Goal: Download file/media

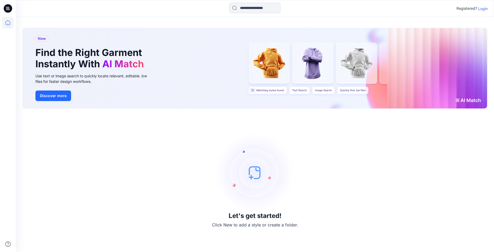
click at [480, 8] on p "Login" at bounding box center [483, 9] width 10 height 6
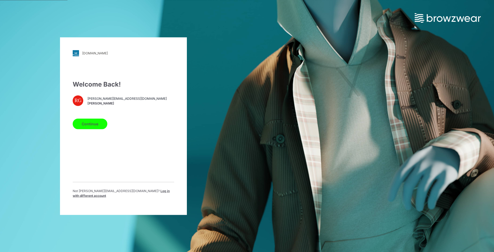
click at [87, 128] on button "Continue" at bounding box center [90, 124] width 35 height 11
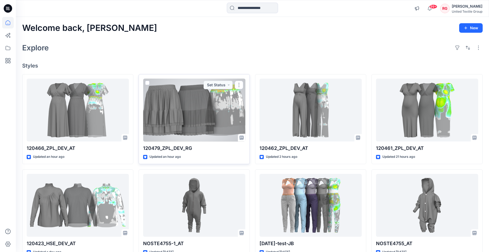
click at [198, 112] on div at bounding box center [194, 110] width 102 height 63
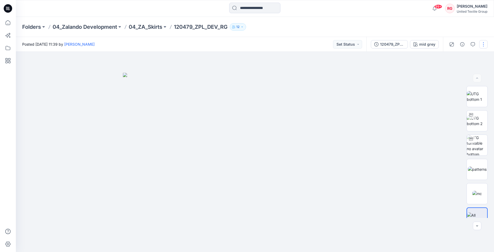
click at [481, 45] on button "button" at bounding box center [483, 44] width 8 height 8
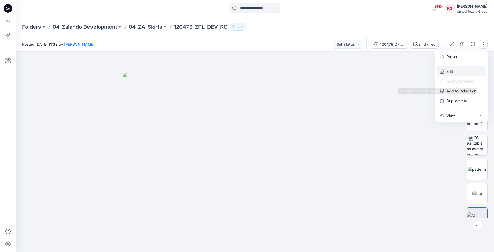
click at [452, 70] on p "Edit" at bounding box center [449, 72] width 7 height 6
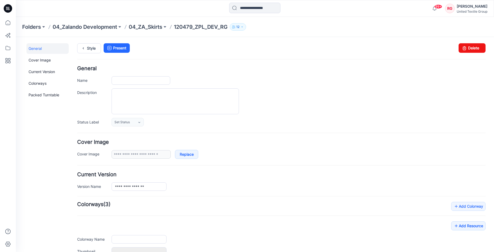
type input "**********"
type input "********"
type input "**********"
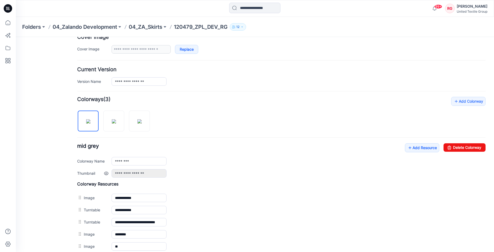
scroll to position [162, 0]
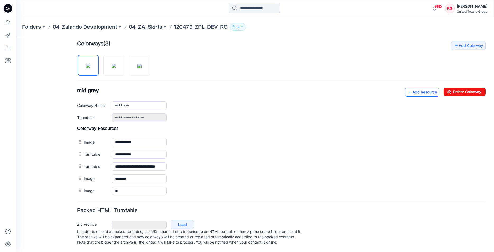
click at [422, 91] on link "Add Resource" at bounding box center [422, 92] width 34 height 9
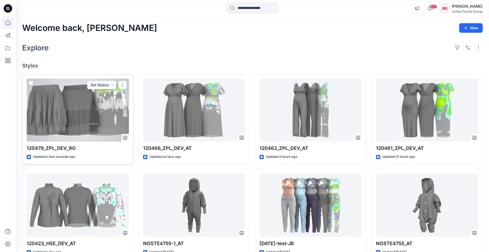
click at [81, 109] on div at bounding box center [78, 110] width 102 height 63
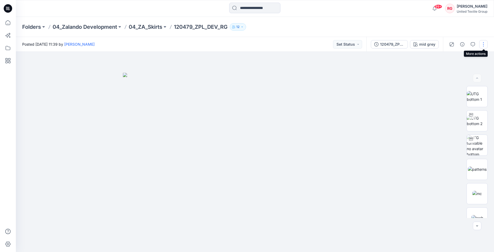
click at [484, 44] on button "button" at bounding box center [483, 44] width 8 height 8
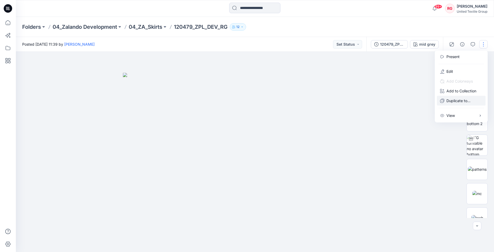
click at [462, 101] on p "Duplicate to..." at bounding box center [458, 101] width 24 height 6
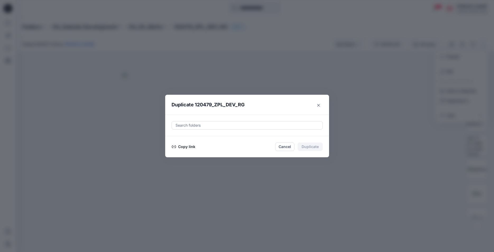
click at [181, 147] on button "Copy link" at bounding box center [183, 147] width 24 height 6
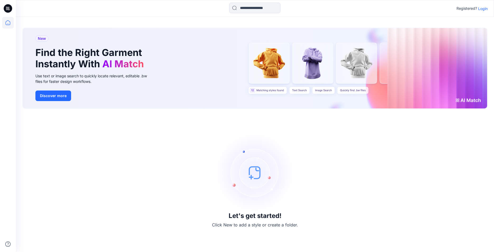
click at [484, 9] on p "Login" at bounding box center [483, 9] width 10 height 6
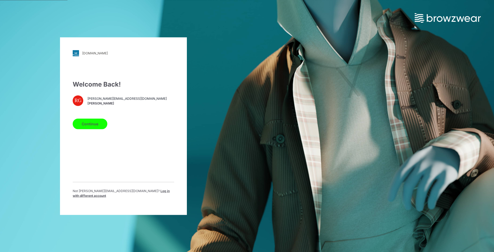
click at [84, 128] on button "Continue" at bounding box center [90, 124] width 35 height 11
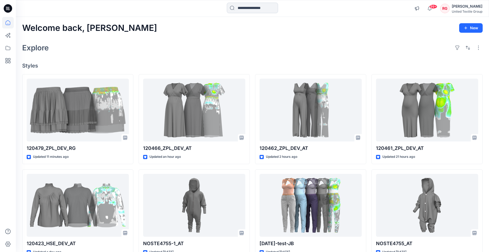
click at [255, 6] on input at bounding box center [252, 8] width 51 height 11
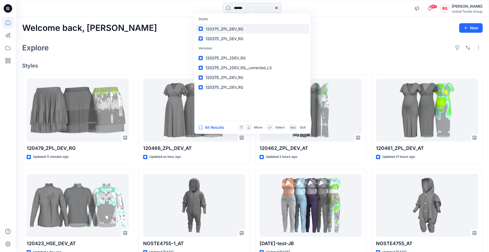
type input "******"
click at [236, 29] on span "_ZPL_DEV_RG" at bounding box center [231, 29] width 24 height 4
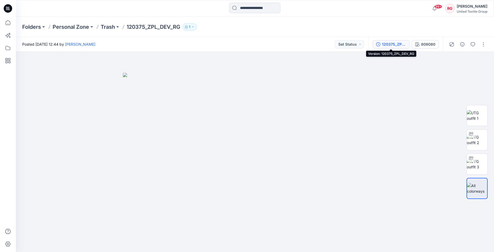
click at [399, 44] on div "120375_ZPL_DEV_RG" at bounding box center [394, 44] width 24 height 6
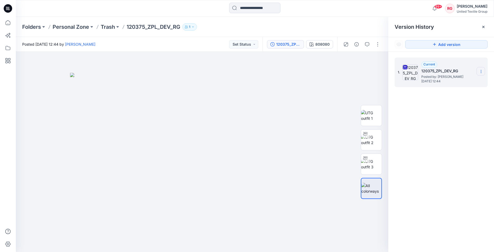
click at [481, 71] on icon at bounding box center [481, 71] width 4 height 4
click at [466, 81] on span "Download Source BW File" at bounding box center [454, 82] width 44 height 6
click at [376, 6] on div "99+ Notifications Anastasija Trusakova has updated 120466_ZPL_DEV_AT with 12046…" at bounding box center [254, 9] width 477 height 12
